Goal: Task Accomplishment & Management: Manage account settings

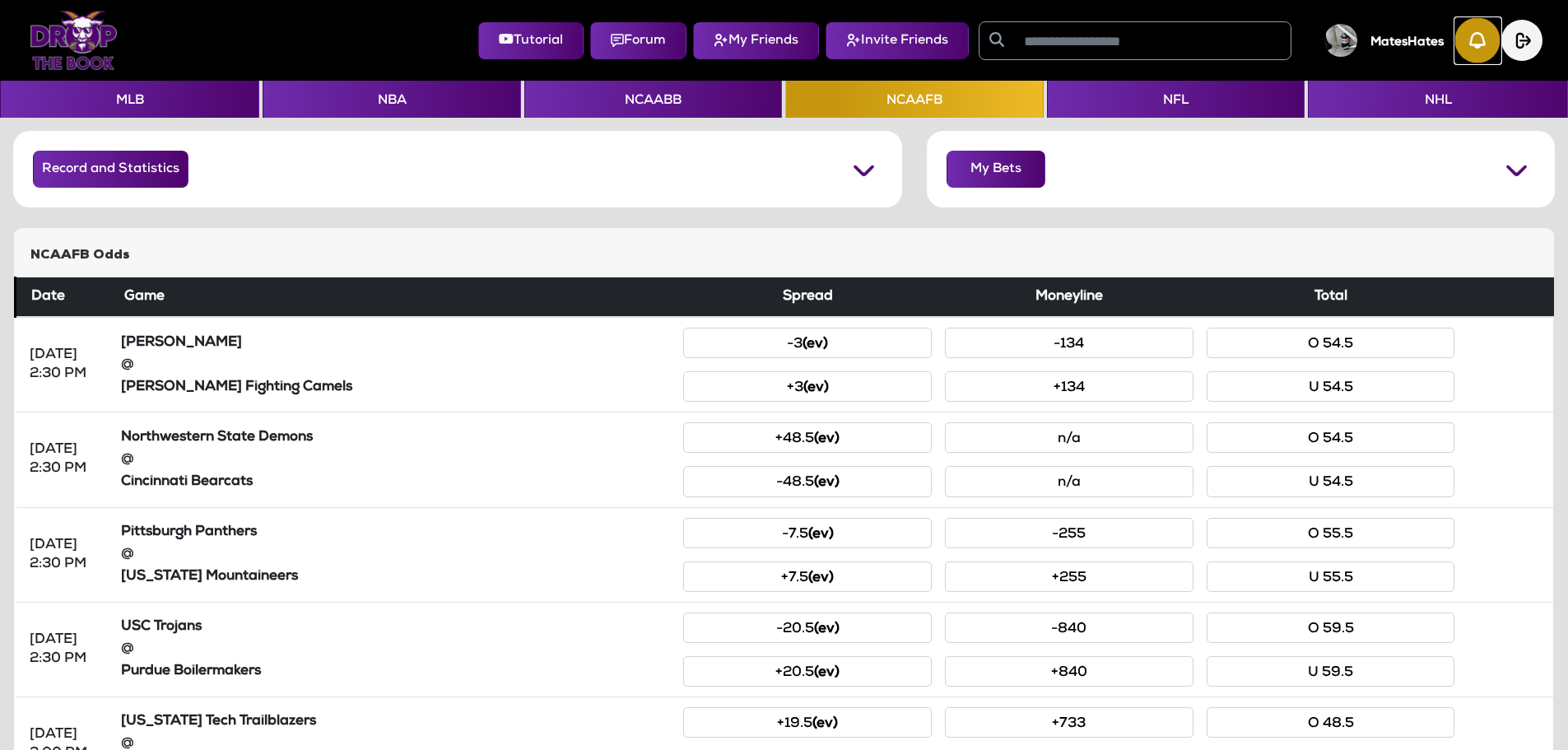
click at [1461, 52] on img "button" at bounding box center [1477, 40] width 45 height 45
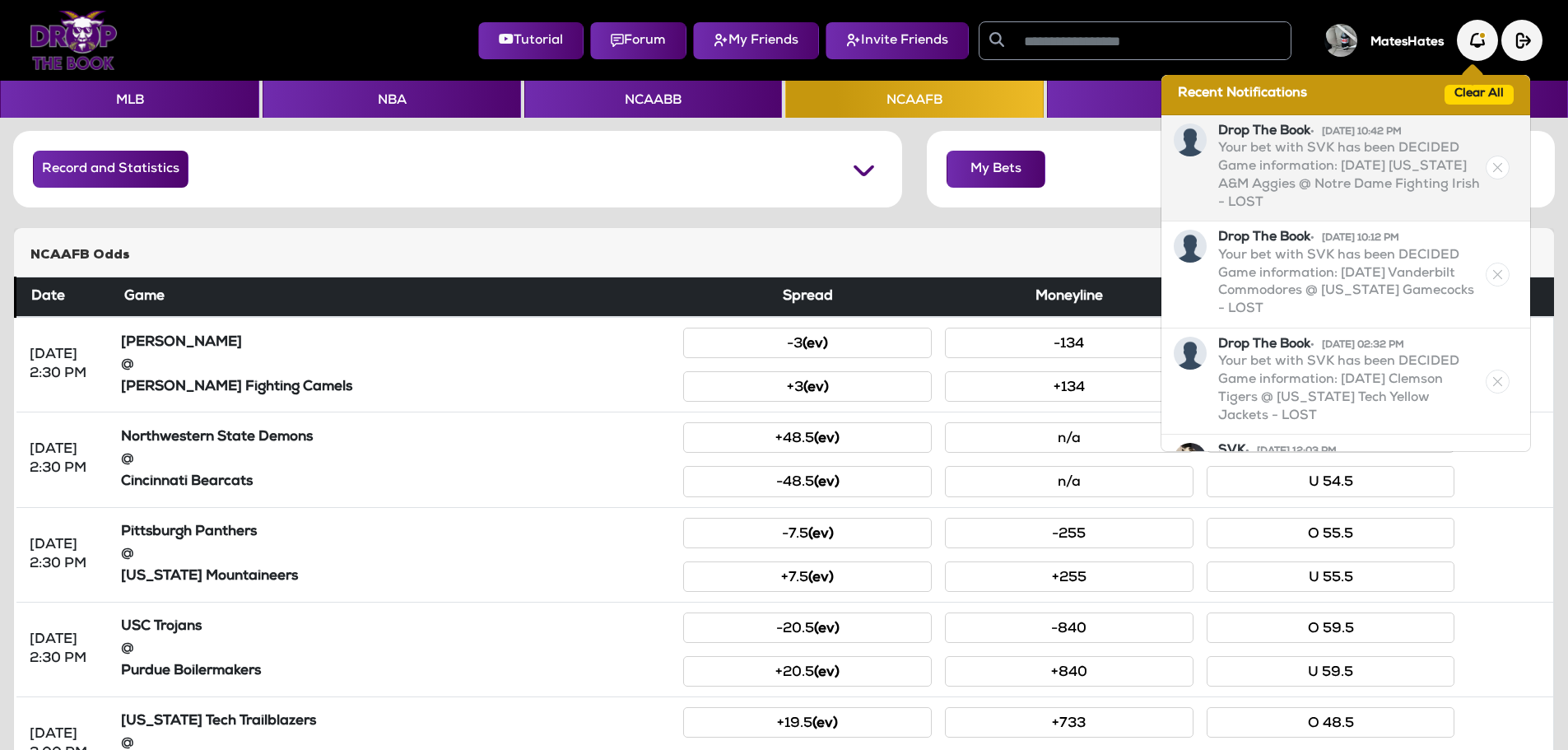
click at [1490, 173] on img at bounding box center [1497, 167] width 24 height 24
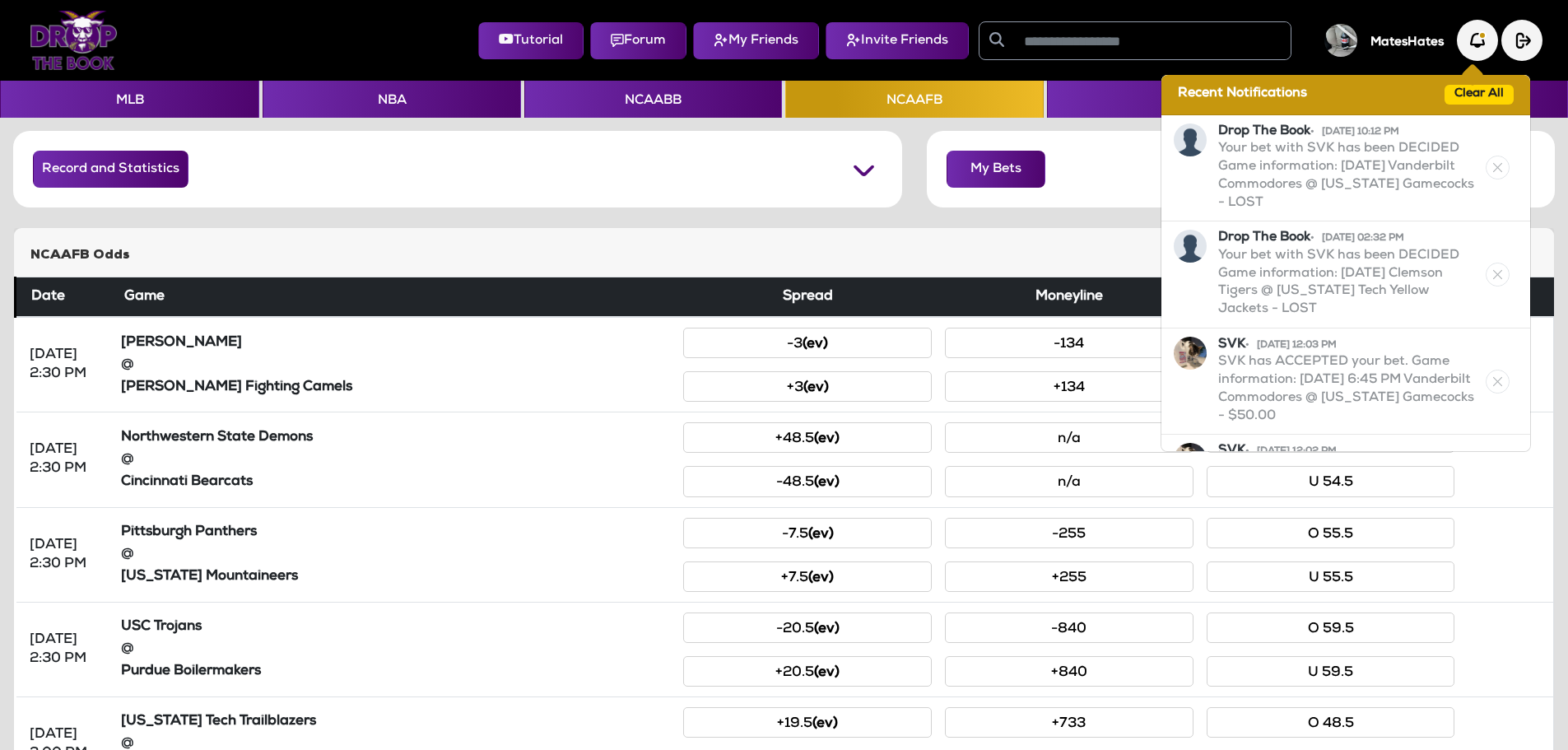
click at [1490, 173] on img at bounding box center [1497, 167] width 24 height 24
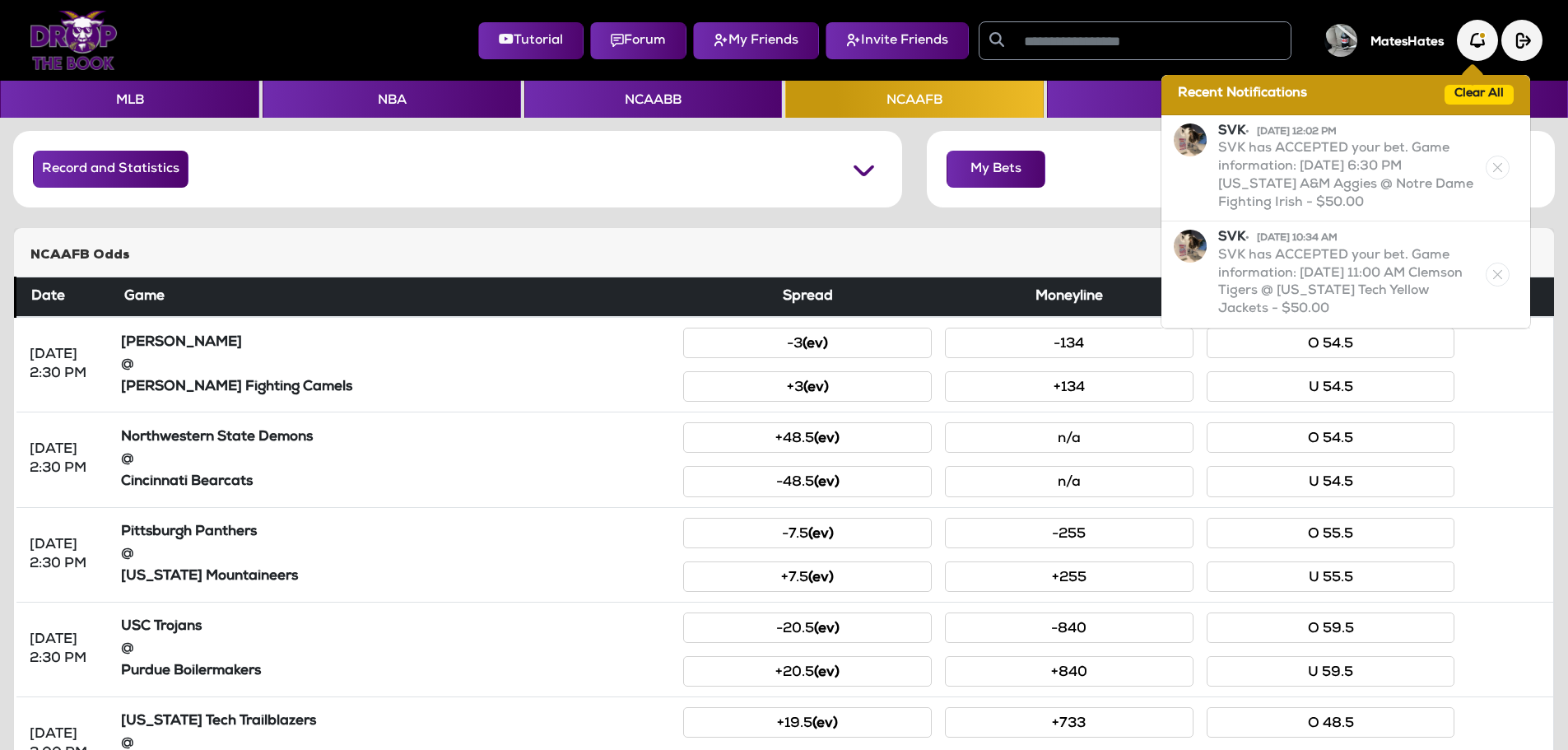
click at [1490, 173] on img at bounding box center [1497, 167] width 24 height 24
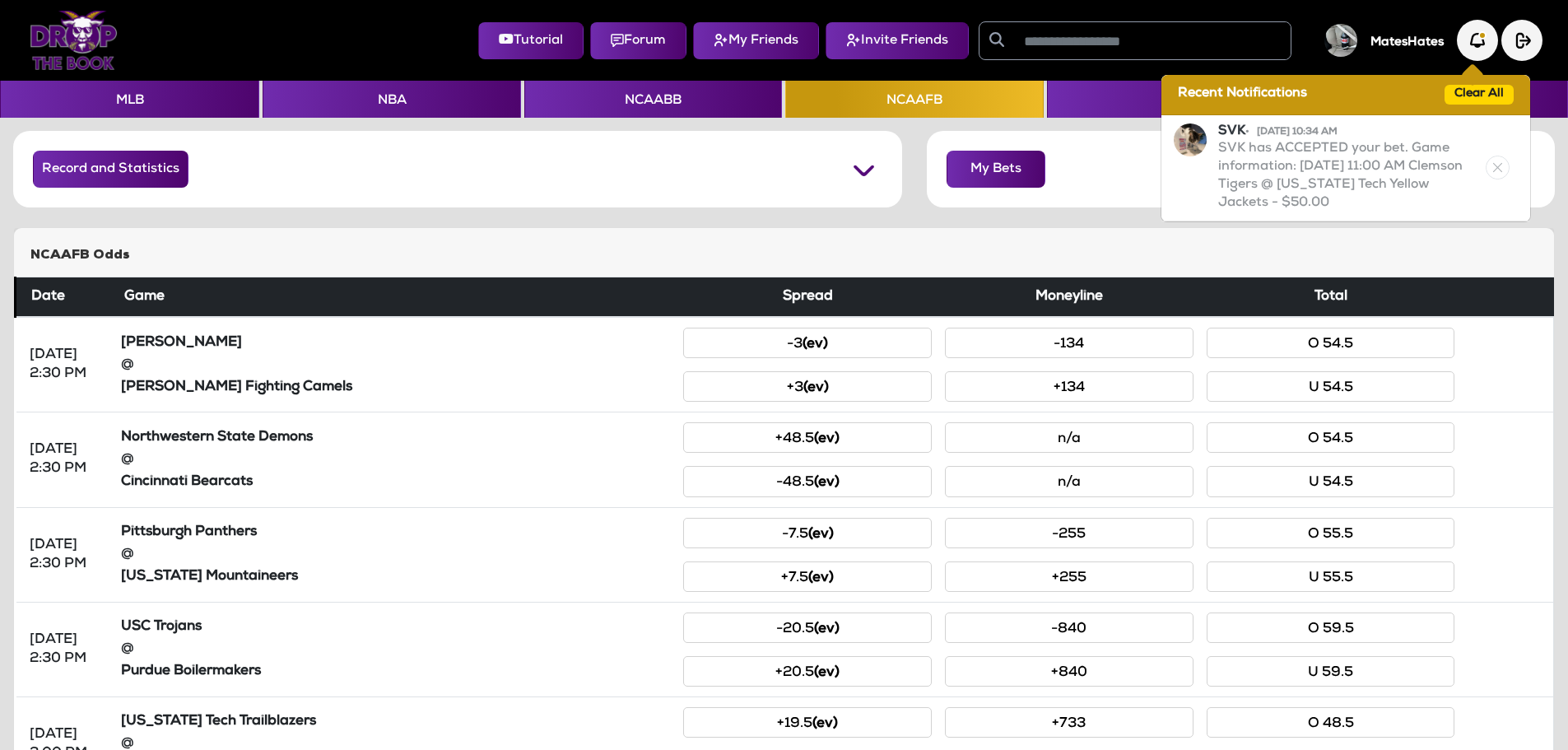
click at [1490, 173] on img at bounding box center [1497, 167] width 24 height 24
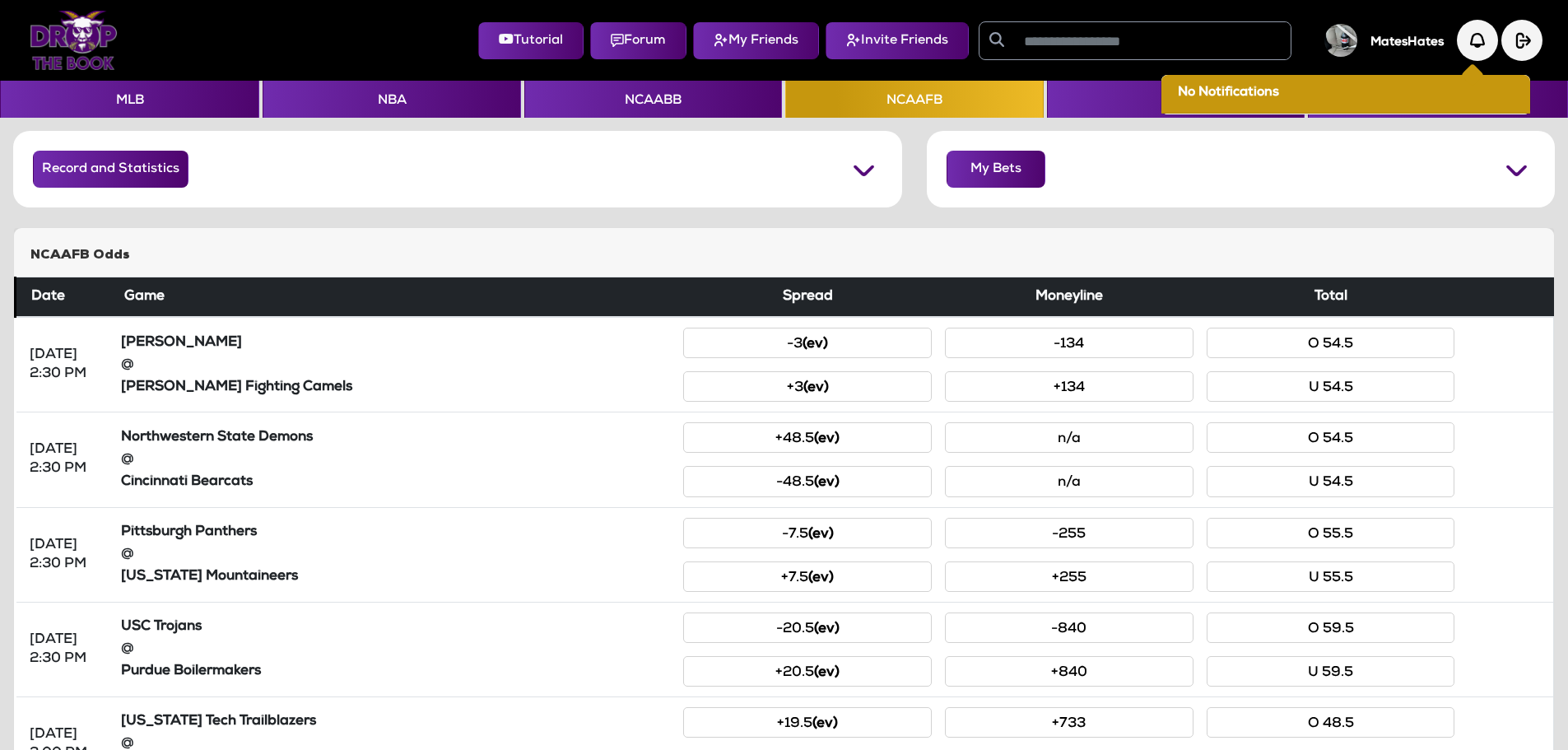
click at [1160, 165] on div "My Bets" at bounding box center [1240, 169] width 628 height 77
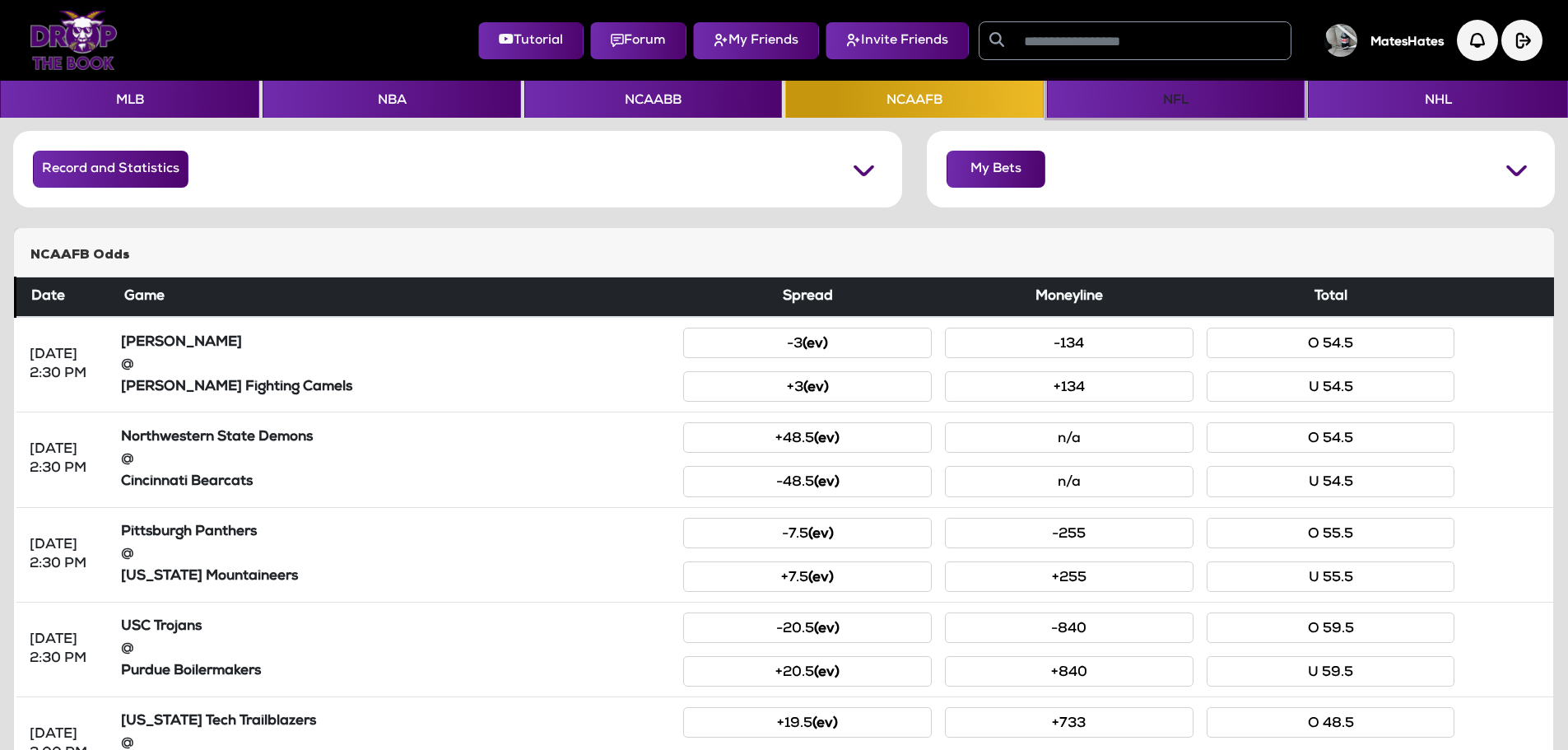
drag, startPoint x: 1184, startPoint y: 106, endPoint x: 1082, endPoint y: 119, distance: 102.8
click at [1183, 106] on button "NFL" at bounding box center [1175, 99] width 258 height 37
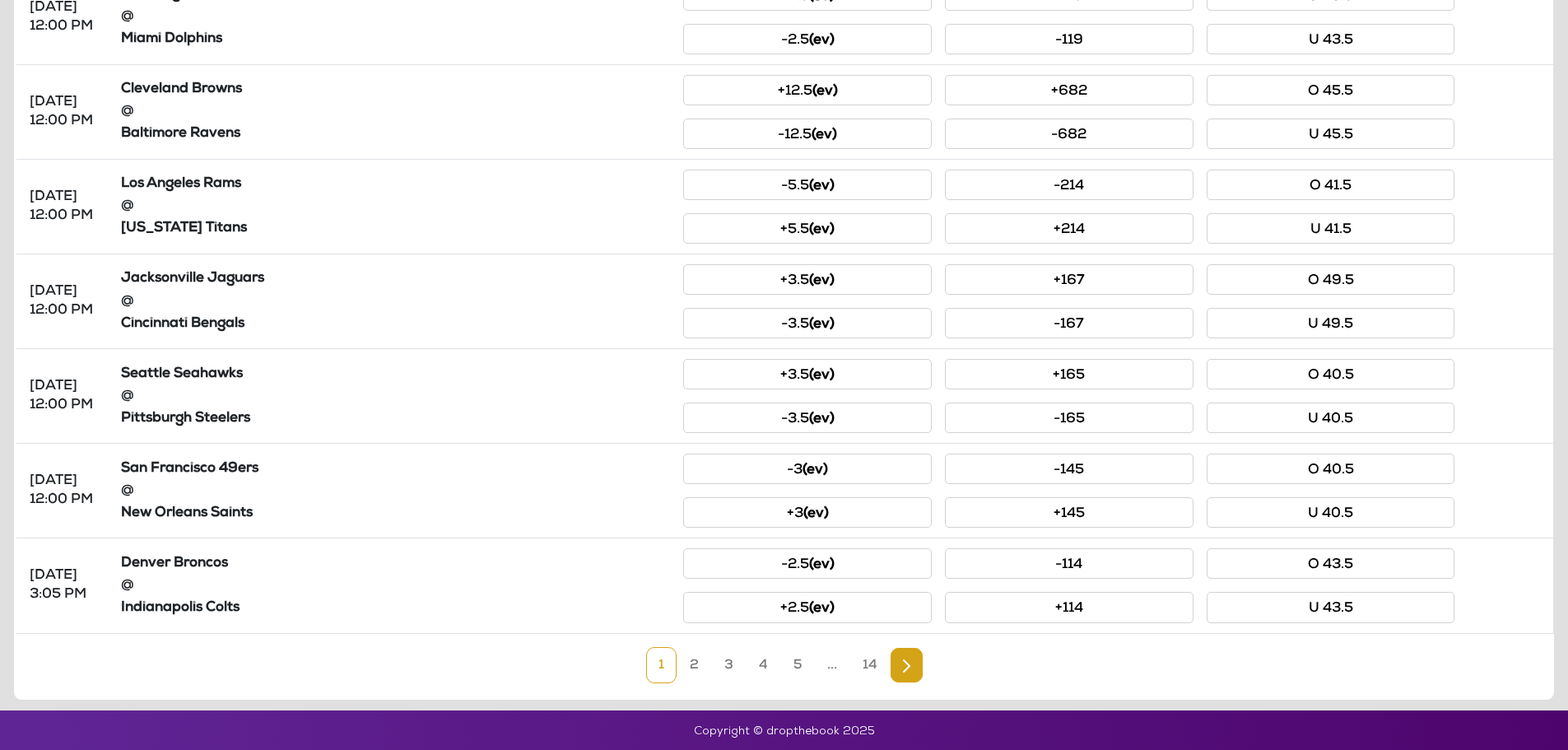
scroll to position [635, 0]
